Goal: Task Accomplishment & Management: Manage account settings

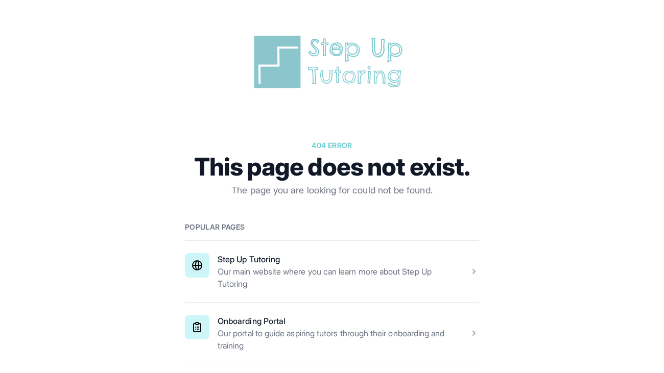
click at [347, 275] on span at bounding box center [332, 271] width 294 height 61
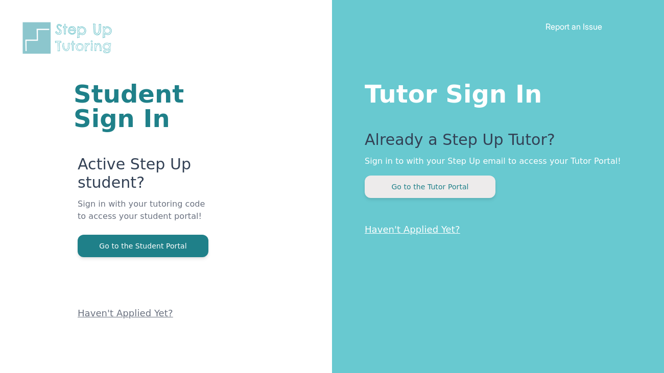
click at [415, 185] on button "Go to the Tutor Portal" at bounding box center [430, 187] width 131 height 22
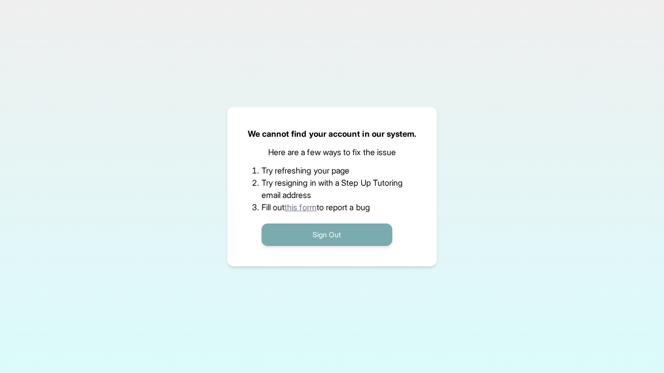
click at [328, 232] on button "Sign Out" at bounding box center [326, 235] width 131 height 22
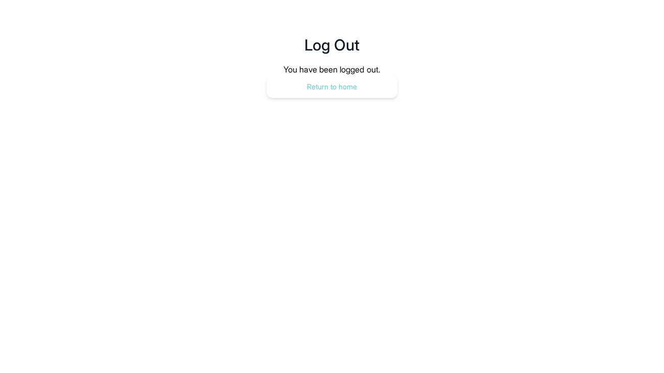
click at [333, 79] on button "Return to home" at bounding box center [332, 87] width 131 height 22
